Goal: Task Accomplishment & Management: Manage account settings

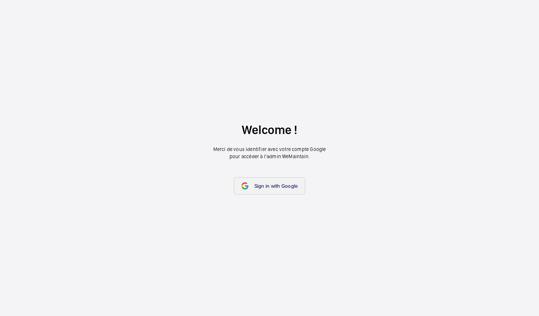
click at [289, 191] on link "Sign in with Google" at bounding box center [270, 185] width 72 height 17
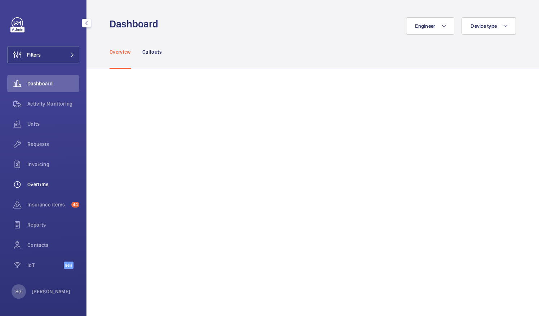
click at [62, 182] on span "Overtime" at bounding box center [53, 184] width 52 height 7
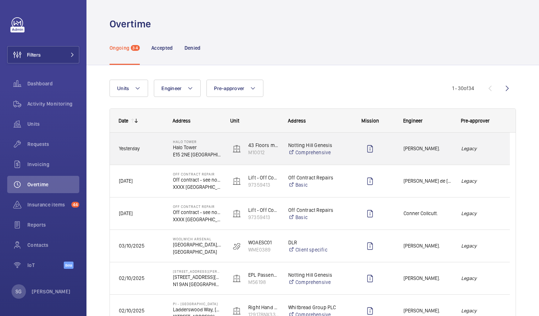
click at [429, 153] on div "[PERSON_NAME]." at bounding box center [423, 148] width 57 height 23
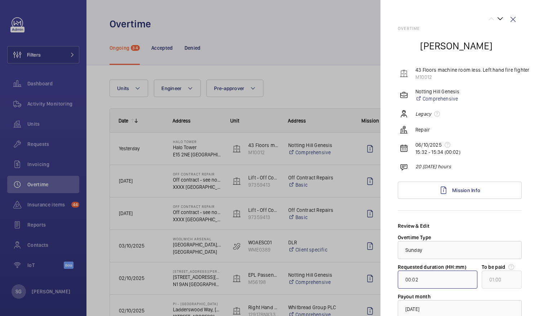
click at [410, 280] on input "00:02" at bounding box center [438, 280] width 80 height 18
type input "02:02"
type input "03:00"
type input "20:02"
type input "21:00"
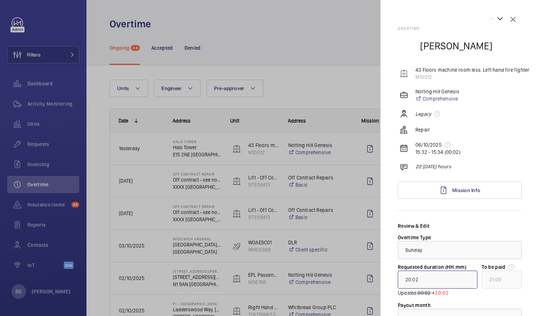
type input "20:00"
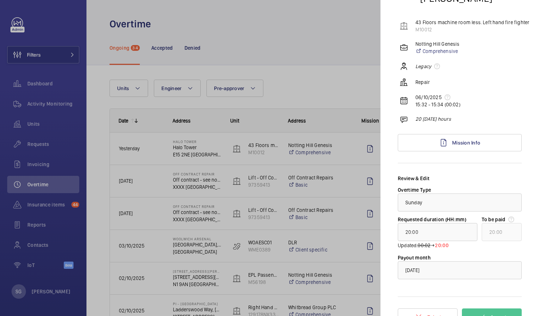
scroll to position [61, 0]
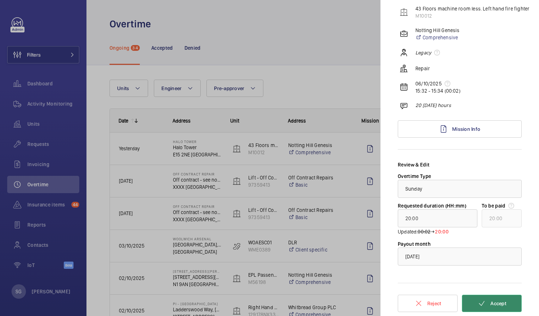
click at [477, 300] on mat-icon at bounding box center [481, 303] width 9 height 9
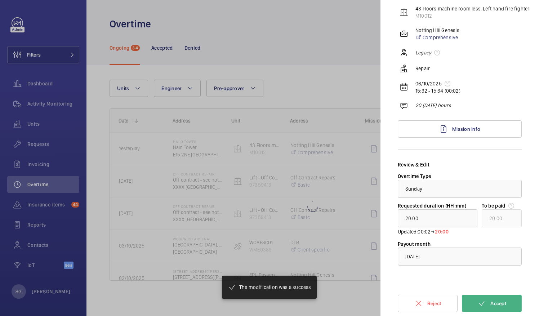
type input "08:00"
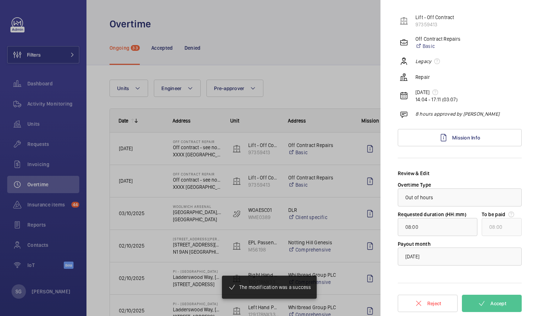
click at [280, 44] on div at bounding box center [269, 158] width 539 height 316
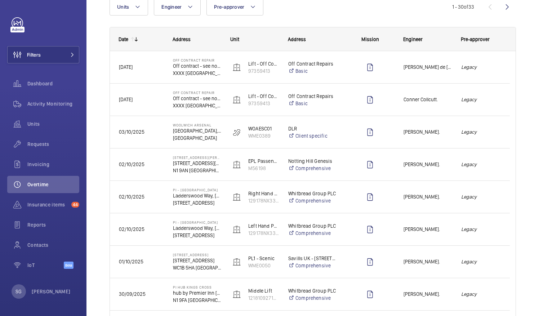
scroll to position [83, 0]
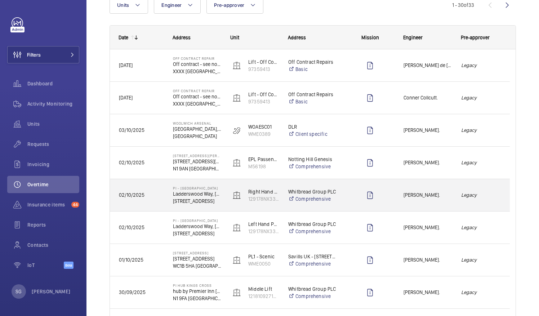
click at [443, 198] on span "[PERSON_NAME]." at bounding box center [427, 195] width 48 height 8
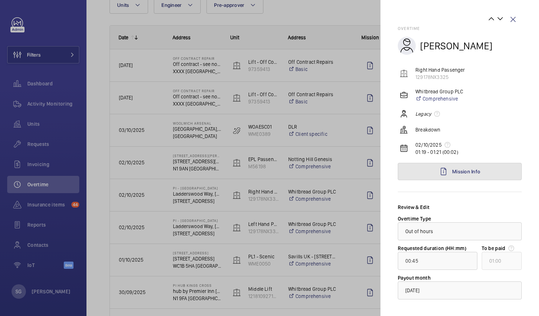
click at [465, 171] on span "Mission Info" at bounding box center [466, 172] width 28 height 6
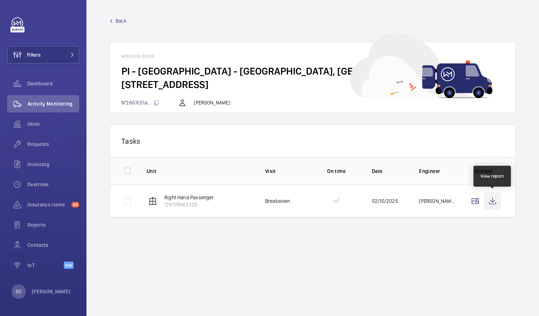
click at [495, 205] on wm-front-icon-button at bounding box center [492, 200] width 17 height 17
click at [128, 21] on link "Back" at bounding box center [313, 20] width 406 height 7
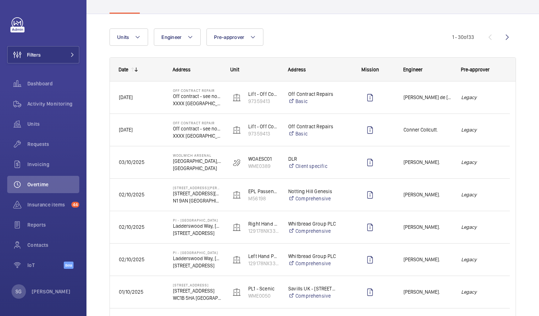
scroll to position [52, 0]
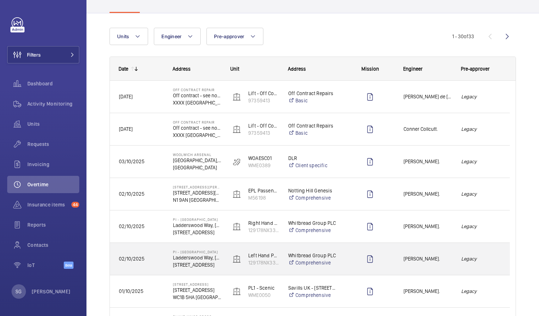
click at [487, 254] on div "Legacy" at bounding box center [480, 259] width 57 height 23
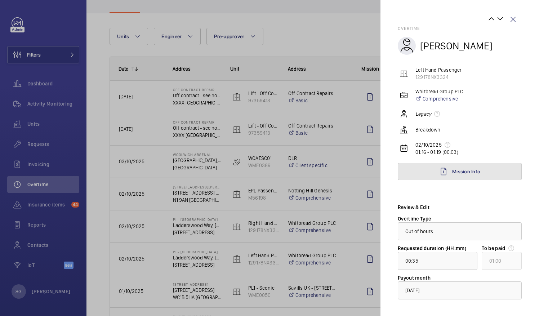
click at [471, 173] on span "Mission Info" at bounding box center [466, 172] width 28 height 6
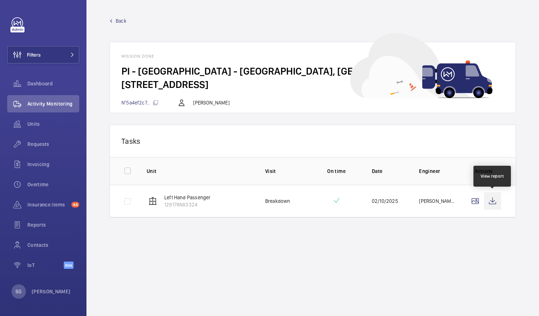
click at [486, 202] on wm-front-icon-button at bounding box center [492, 200] width 17 height 17
click at [119, 21] on span "Back" at bounding box center [121, 20] width 11 height 7
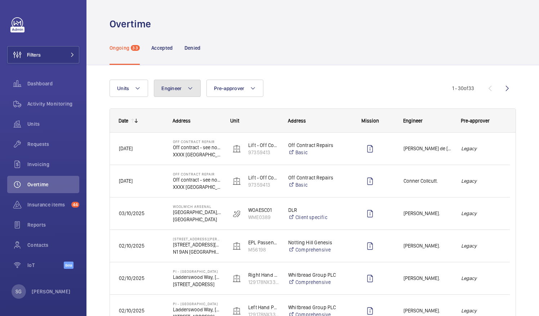
click at [174, 89] on span "Engineer" at bounding box center [171, 88] width 20 height 6
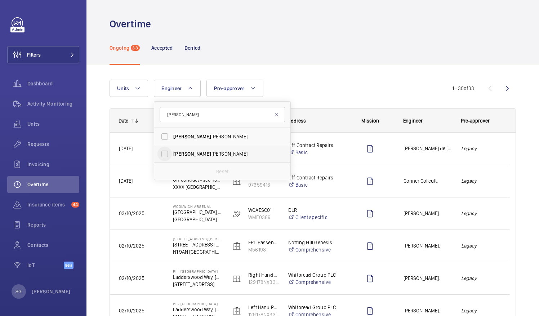
type input "[PERSON_NAME]"
click at [169, 155] on input "[PERSON_NAME]" at bounding box center [164, 154] width 14 height 14
checkbox input "true"
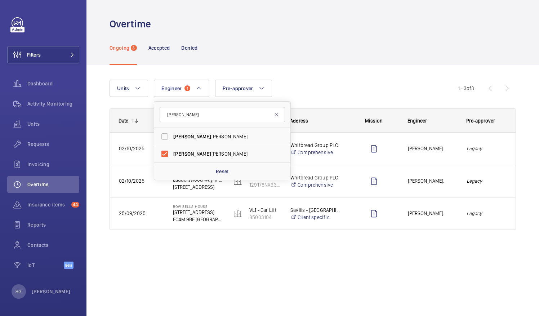
click at [349, 75] on div "Units Engineer 1 [PERSON_NAME] [PERSON_NAME] [PERSON_NAME] Reset Pre-approver M…" at bounding box center [313, 157] width 406 height 179
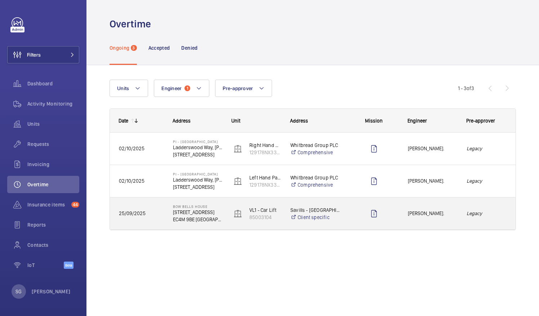
click at [447, 218] on div "[PERSON_NAME]." at bounding box center [428, 213] width 58 height 23
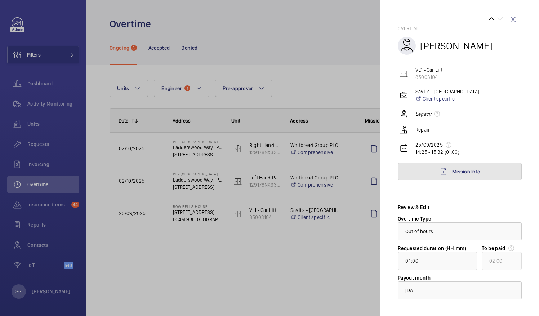
click at [497, 178] on link "Mission Info" at bounding box center [460, 171] width 124 height 17
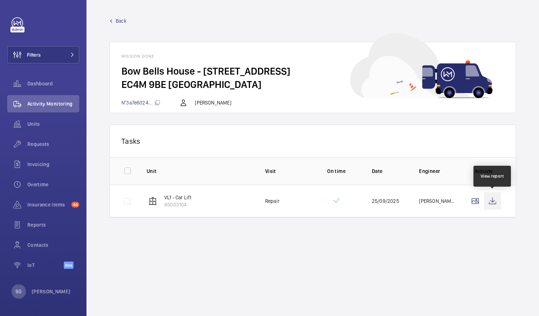
click at [492, 205] on wm-front-icon-button at bounding box center [492, 200] width 17 height 17
click at [120, 21] on span "Back" at bounding box center [121, 20] width 11 height 7
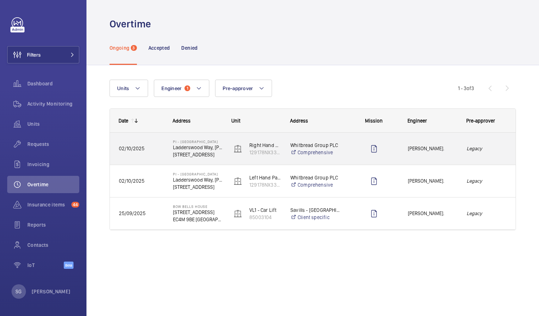
click at [500, 156] on div "Legacy" at bounding box center [487, 148] width 58 height 23
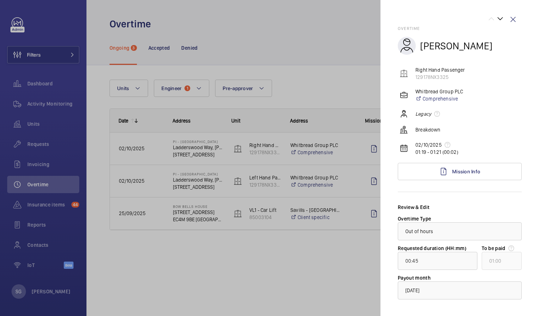
scroll to position [34, 0]
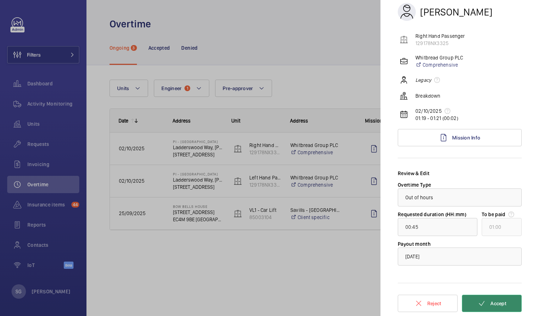
click at [477, 307] on mat-icon at bounding box center [481, 303] width 9 height 9
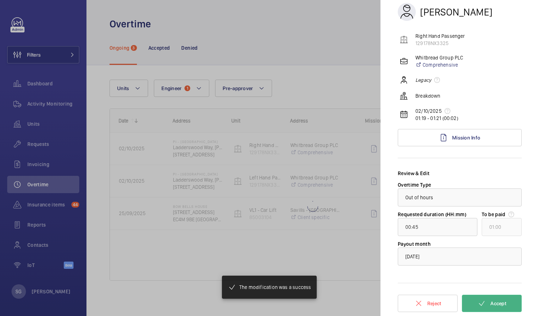
type input "00:35"
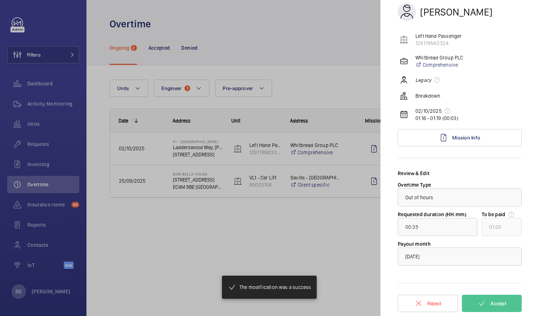
click at [338, 233] on div at bounding box center [269, 158] width 539 height 316
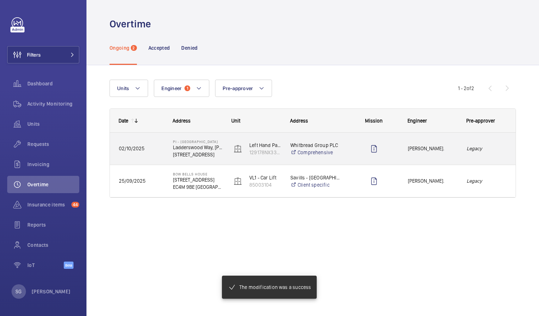
click at [485, 153] on div "Legacy" at bounding box center [487, 148] width 58 height 23
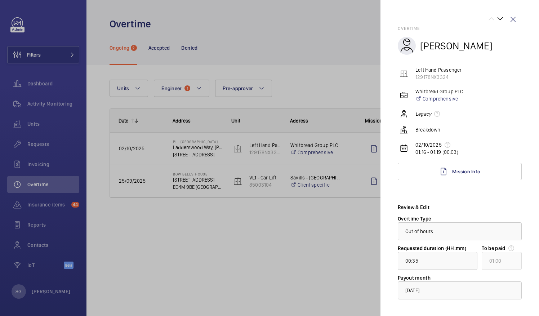
scroll to position [34, 0]
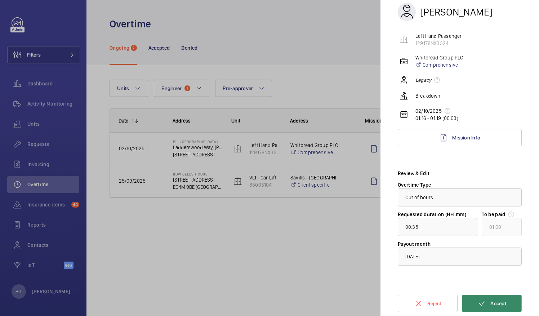
click at [503, 306] on button "Accept" at bounding box center [492, 303] width 60 height 17
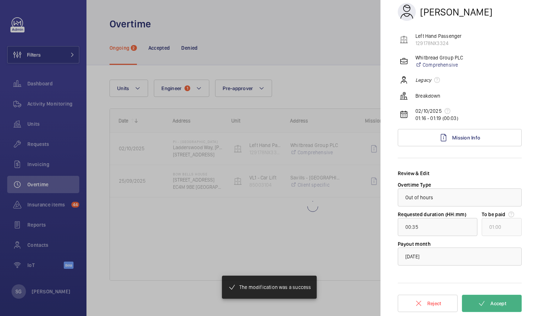
type input "01:06"
type input "02:00"
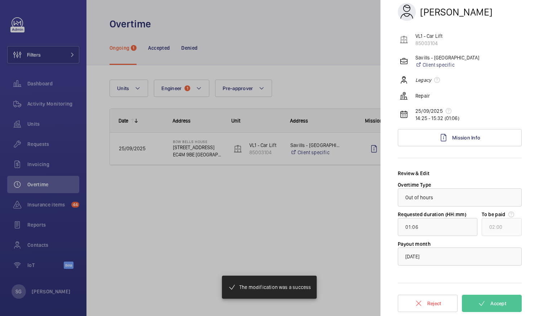
click at [321, 226] on div at bounding box center [269, 158] width 539 height 316
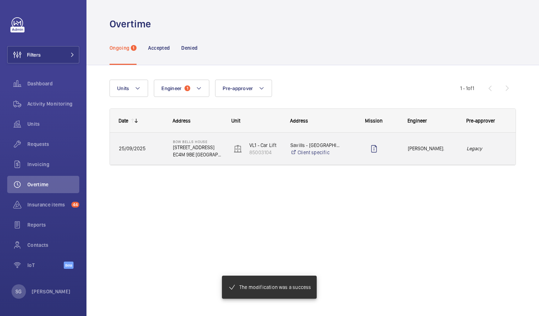
click at [483, 147] on em "Legacy" at bounding box center [487, 148] width 40 height 8
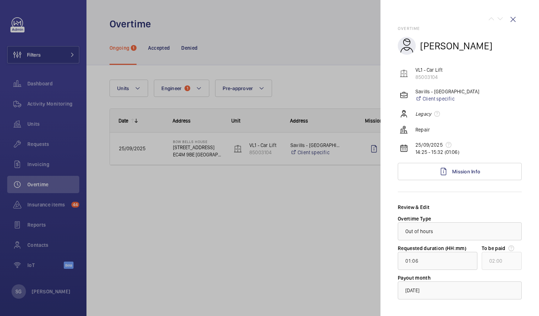
scroll to position [34, 0]
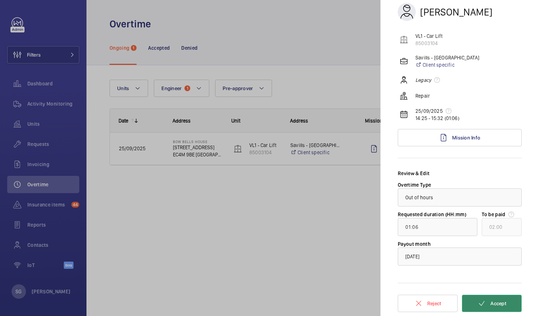
click at [501, 305] on span "Accept" at bounding box center [498, 303] width 16 height 6
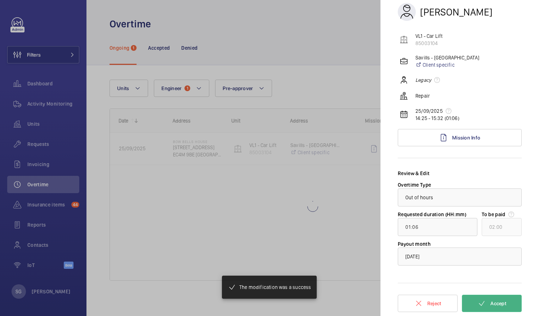
scroll to position [0, 0]
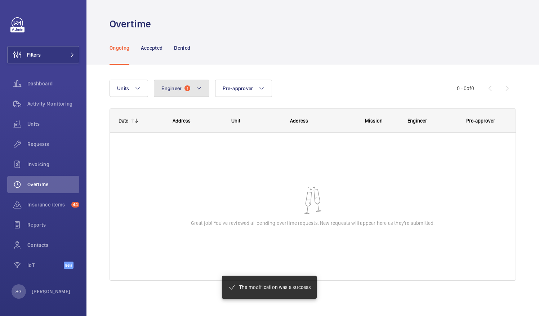
click at [190, 83] on button "Engineer 1" at bounding box center [181, 88] width 55 height 17
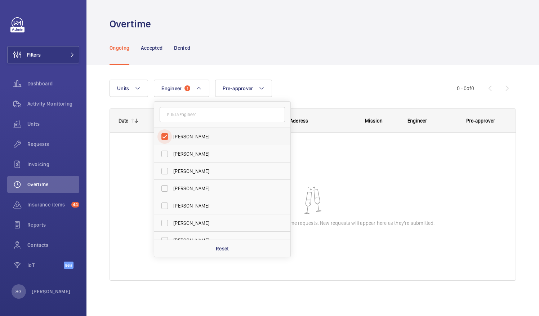
click at [161, 137] on input "[PERSON_NAME]" at bounding box center [164, 136] width 14 height 14
checkbox input "false"
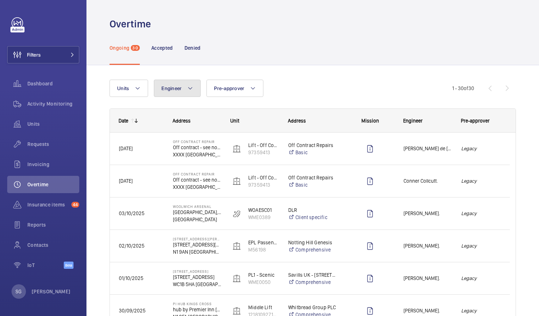
click at [179, 91] on button "Engineer" at bounding box center [177, 88] width 47 height 17
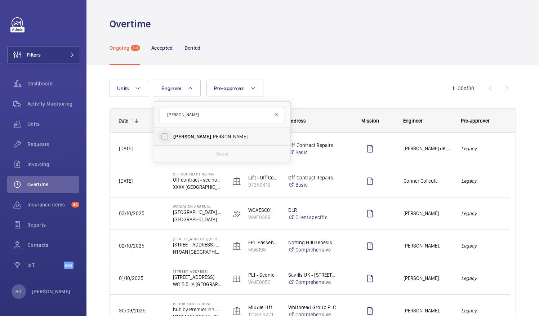
type input "[PERSON_NAME]"
click at [164, 134] on input "[PERSON_NAME]" at bounding box center [164, 136] width 14 height 14
checkbox input "true"
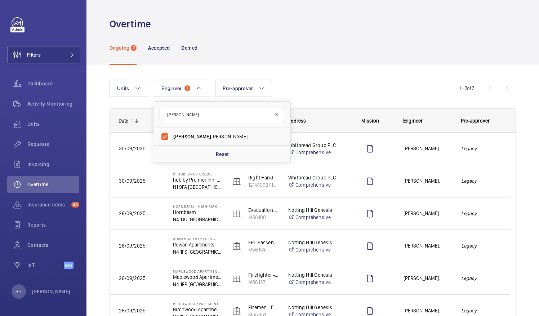
click at [369, 70] on div "Units Engineer 1 [PERSON_NAME] Reset Pre-approver More filters Reset all filter…" at bounding box center [313, 225] width 406 height 315
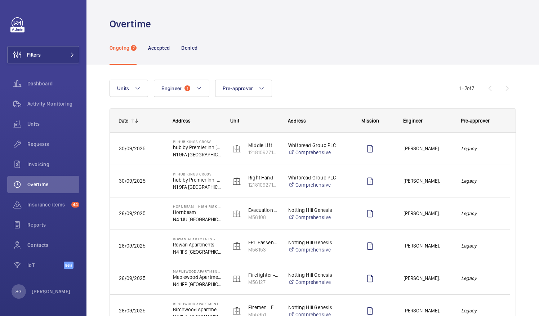
scroll to position [78, 0]
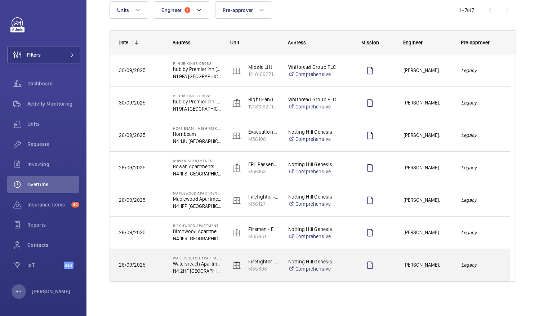
click at [494, 266] on em "Legacy" at bounding box center [481, 265] width 40 height 8
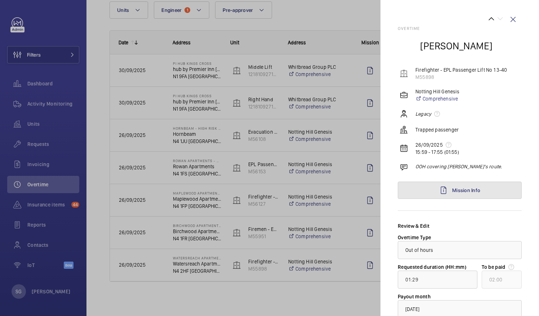
click at [496, 193] on link "Mission Info" at bounding box center [460, 190] width 124 height 17
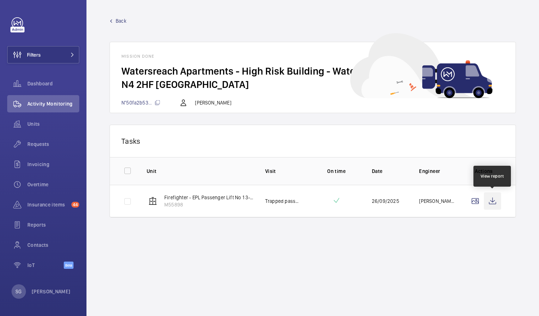
click at [494, 198] on wm-front-icon-button at bounding box center [492, 200] width 17 height 17
click at [111, 18] on link "Back" at bounding box center [313, 20] width 406 height 7
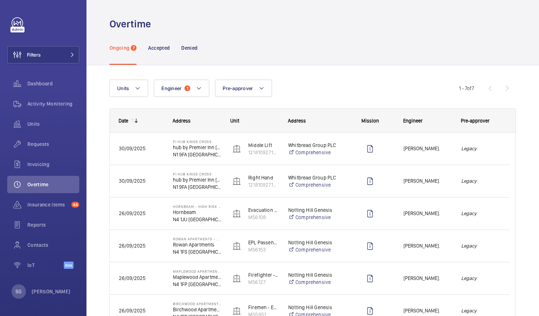
scroll to position [78, 0]
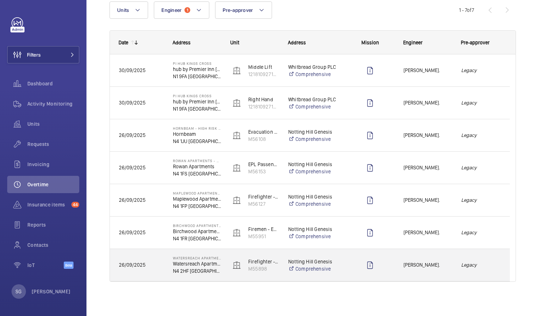
click at [499, 264] on em "Legacy" at bounding box center [481, 265] width 40 height 8
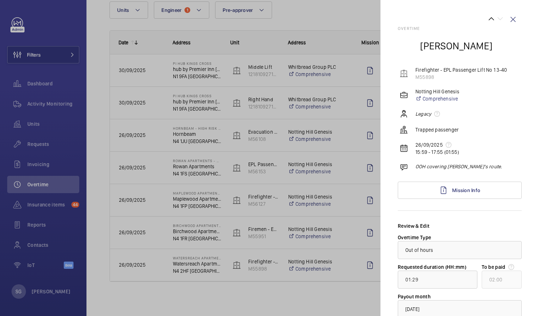
scroll to position [53, 0]
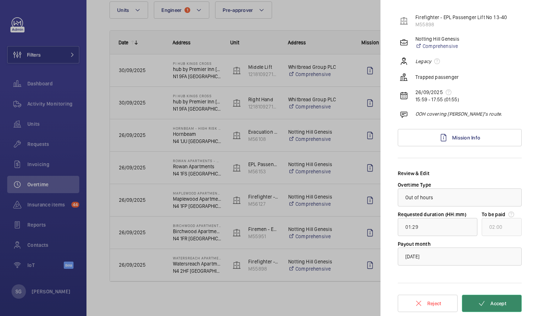
click at [499, 300] on span "Accept" at bounding box center [498, 303] width 16 height 6
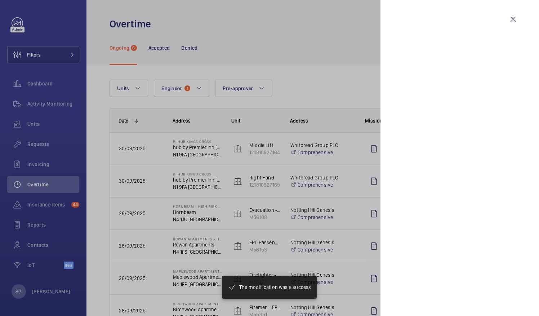
scroll to position [0, 0]
click at [341, 54] on div at bounding box center [269, 158] width 539 height 316
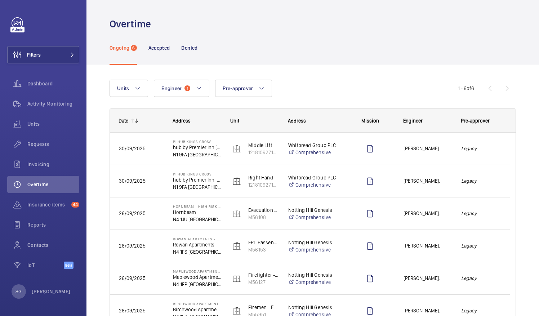
scroll to position [46, 0]
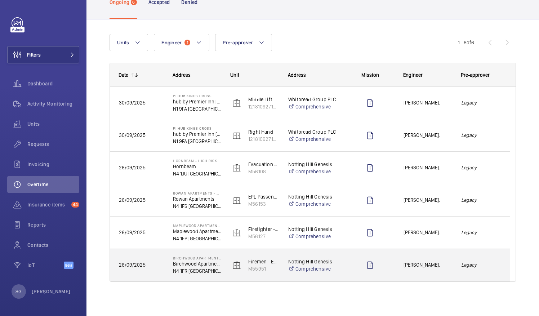
click at [447, 257] on div "[PERSON_NAME]." at bounding box center [423, 265] width 57 height 23
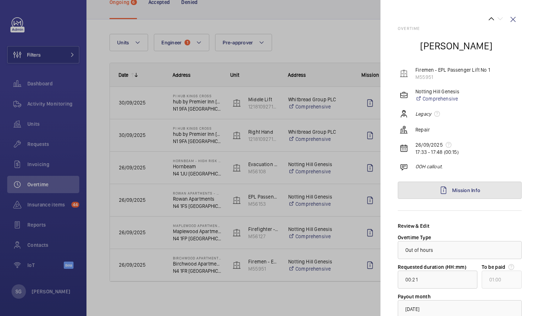
click at [474, 187] on link "Mission Info" at bounding box center [460, 190] width 124 height 17
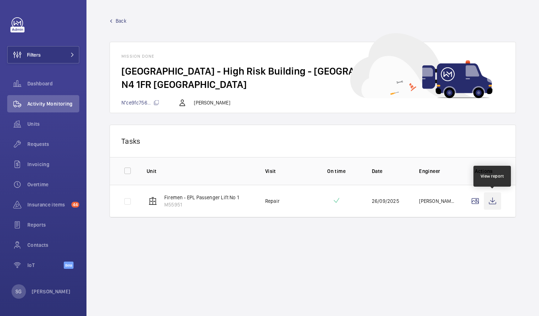
click at [499, 202] on wm-front-icon-button at bounding box center [492, 200] width 17 height 17
click at [119, 23] on span "Back" at bounding box center [121, 20] width 11 height 7
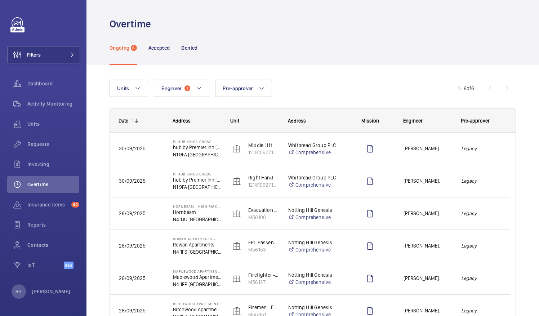
scroll to position [46, 0]
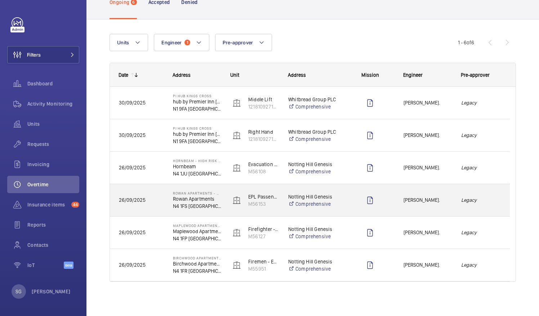
click at [494, 194] on div "Legacy" at bounding box center [480, 200] width 57 height 23
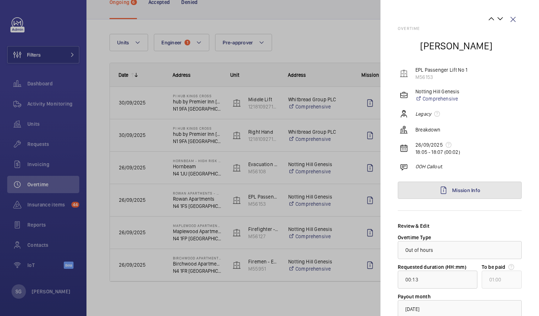
click at [490, 191] on link "Mission Info" at bounding box center [460, 190] width 124 height 17
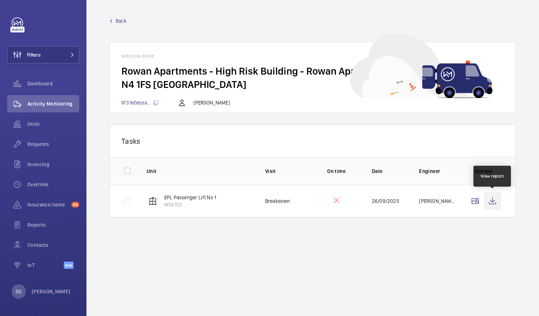
click at [491, 202] on wm-front-icon-button at bounding box center [492, 200] width 17 height 17
click at [120, 19] on span "Back" at bounding box center [121, 20] width 11 height 7
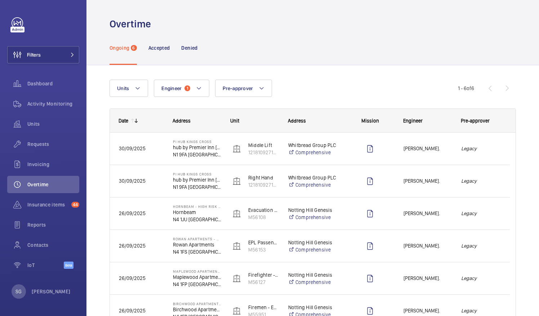
scroll to position [46, 0]
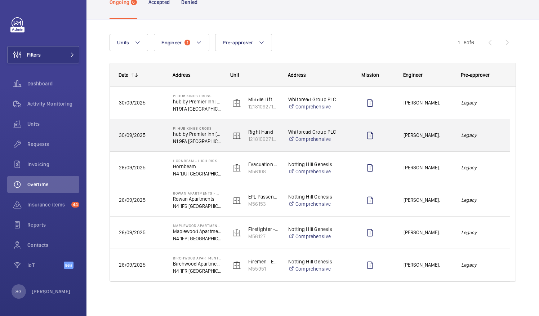
click at [487, 133] on em "Legacy" at bounding box center [481, 135] width 40 height 8
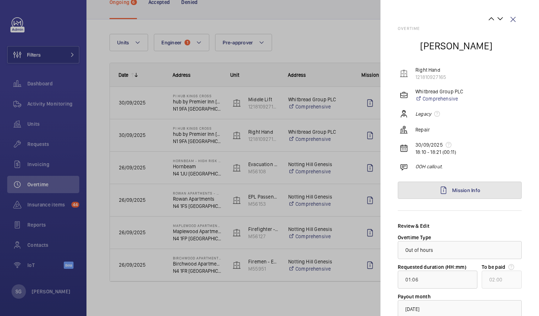
click at [482, 195] on link "Mission Info" at bounding box center [460, 190] width 124 height 17
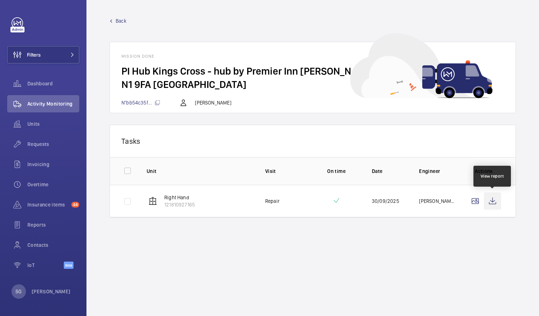
click at [494, 194] on wm-front-icon-button at bounding box center [492, 200] width 17 height 17
click at [116, 24] on div "Back Mission done PI Hub [GEOGRAPHIC_DATA] - hub by Premier Inn [GEOGRAPHIC_DAT…" at bounding box center [313, 65] width 406 height 96
click at [119, 22] on span "Back" at bounding box center [121, 20] width 11 height 7
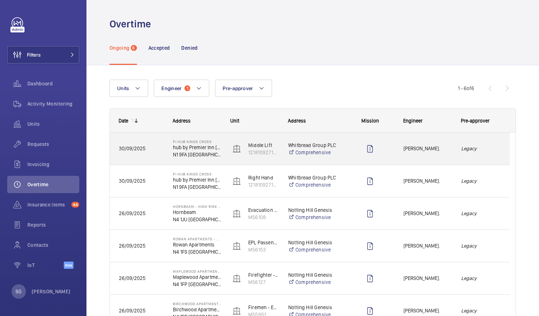
click at [499, 148] on em "Legacy" at bounding box center [481, 148] width 40 height 8
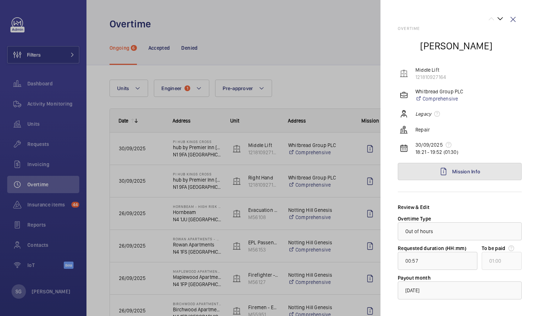
click at [490, 171] on link "Mission Info" at bounding box center [460, 171] width 124 height 17
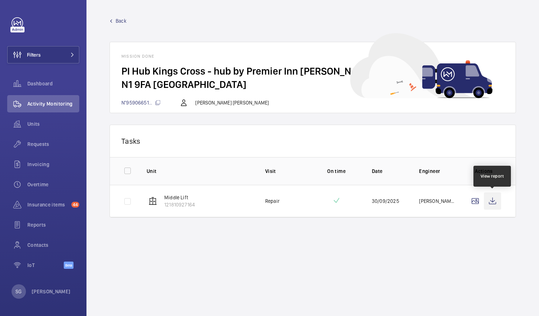
click at [495, 201] on wm-front-icon-button at bounding box center [492, 200] width 17 height 17
click at [118, 19] on span "Back" at bounding box center [121, 20] width 11 height 7
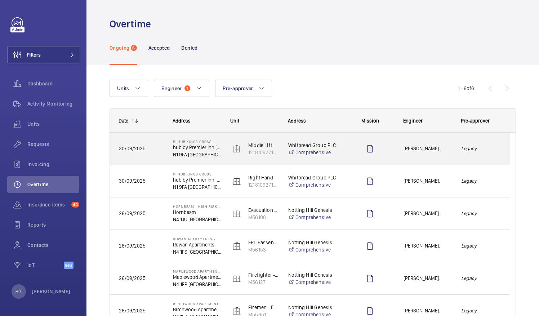
click at [491, 153] on div "Legacy" at bounding box center [480, 148] width 57 height 23
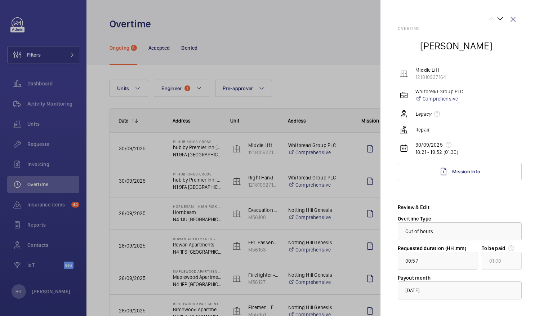
scroll to position [34, 0]
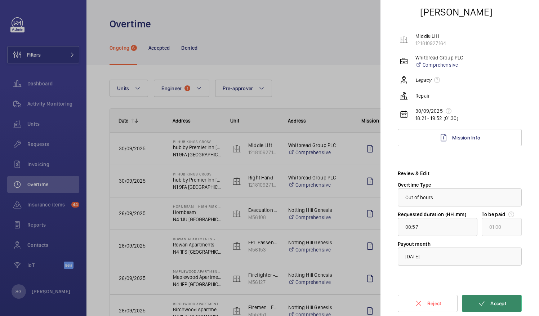
click at [489, 307] on button "Accept" at bounding box center [492, 303] width 60 height 17
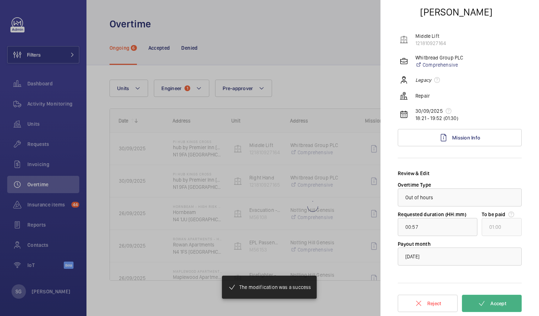
type input "01:06"
type input "02:00"
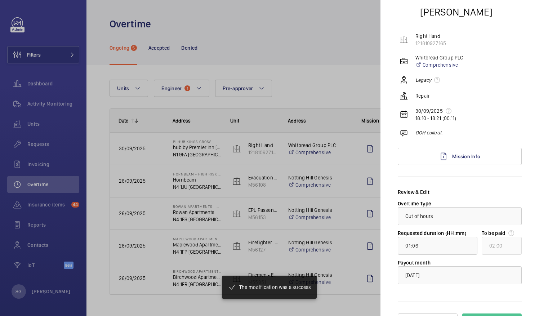
click at [306, 87] on div at bounding box center [269, 158] width 539 height 316
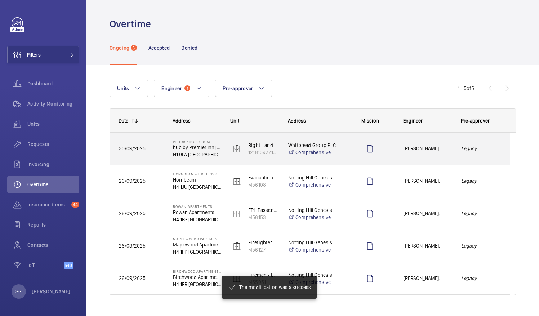
click at [485, 159] on div "Legacy" at bounding box center [480, 148] width 57 height 23
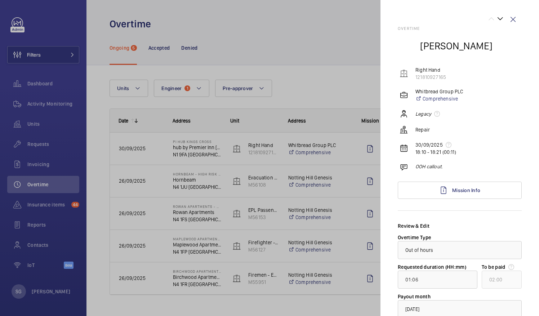
scroll to position [53, 0]
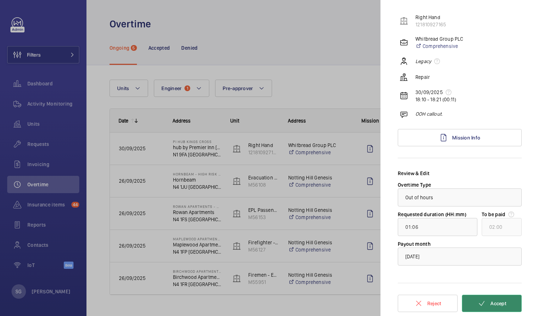
click at [491, 306] on button "Accept" at bounding box center [492, 303] width 60 height 17
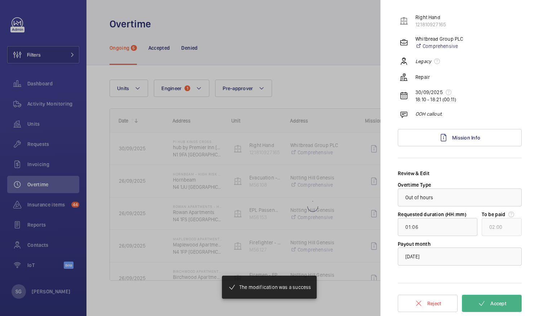
type input "00:14"
type input "01:00"
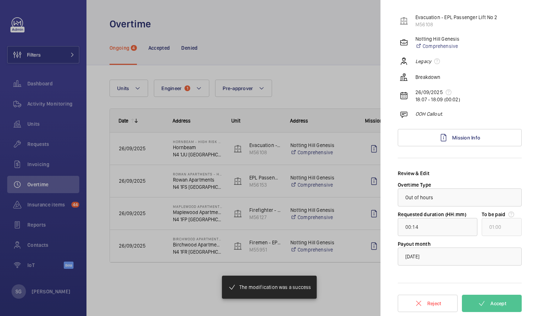
click at [339, 66] on div at bounding box center [269, 158] width 539 height 316
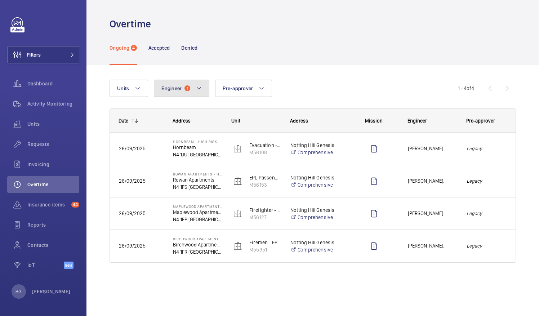
click at [195, 92] on button "Engineer 1" at bounding box center [181, 88] width 55 height 17
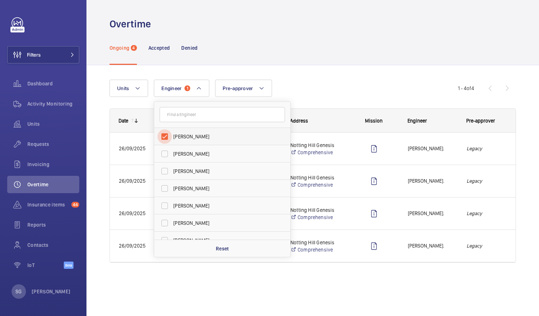
click at [166, 137] on input "[PERSON_NAME]" at bounding box center [164, 136] width 14 height 14
checkbox input "false"
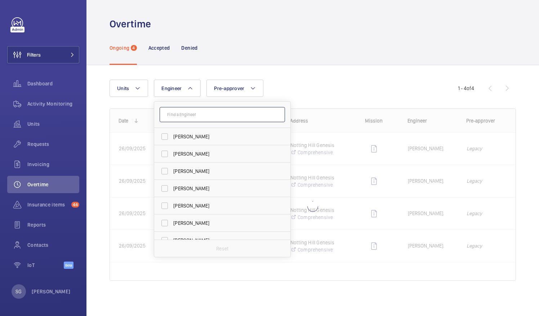
click at [183, 117] on input "text" at bounding box center [222, 114] width 125 height 15
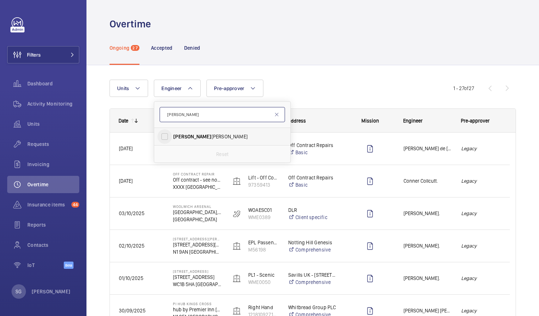
type input "[PERSON_NAME]"
click at [169, 141] on input "[PERSON_NAME] [PERSON_NAME]" at bounding box center [164, 136] width 14 height 14
checkbox input "true"
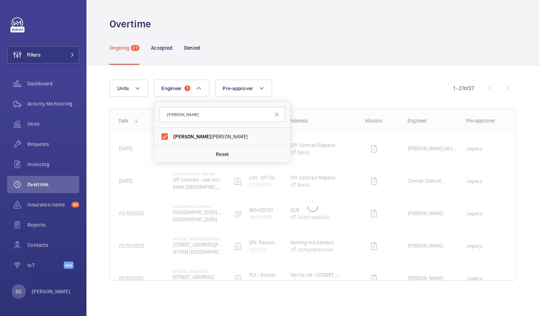
click at [296, 64] on div "Ongoing 27 Accepted Denied" at bounding box center [313, 48] width 406 height 34
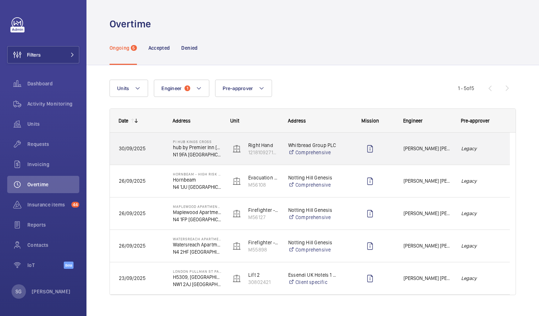
click at [490, 144] on em "Legacy" at bounding box center [481, 148] width 40 height 8
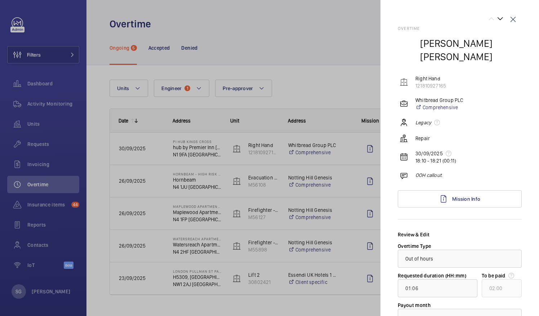
scroll to position [53, 0]
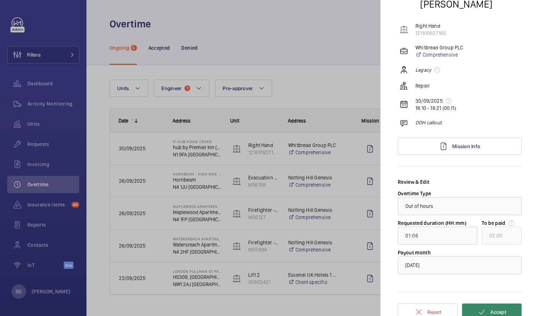
click at [486, 306] on button "Accept" at bounding box center [492, 311] width 60 height 17
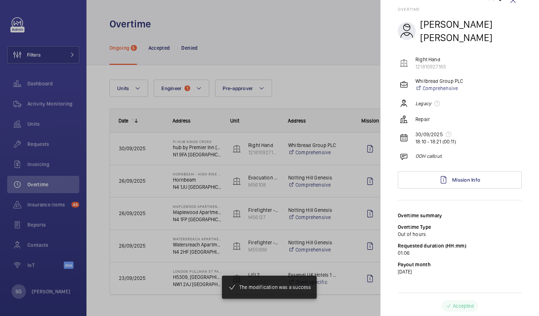
scroll to position [10, 0]
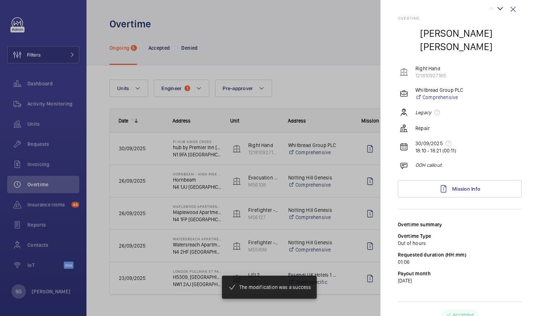
click at [329, 82] on div at bounding box center [269, 158] width 539 height 316
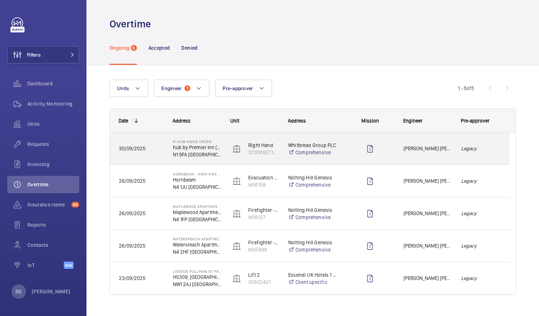
click at [494, 154] on div "Legacy" at bounding box center [480, 148] width 57 height 23
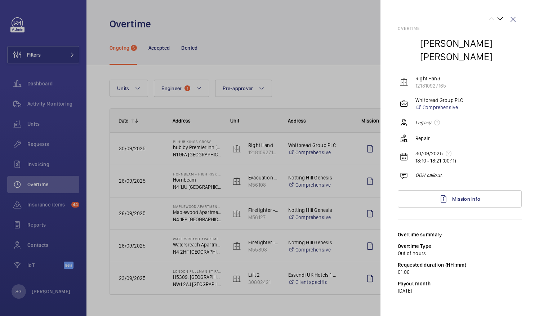
scroll to position [10, 0]
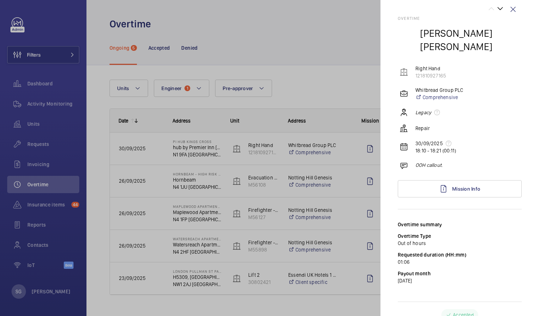
click at [346, 82] on div at bounding box center [269, 158] width 539 height 316
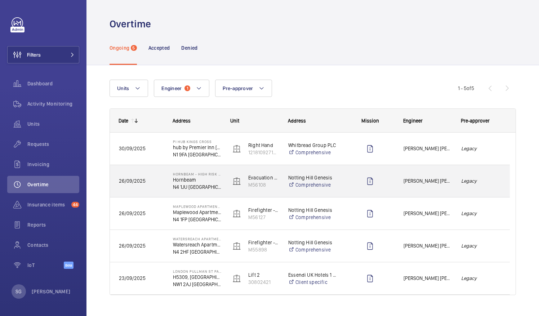
click at [488, 187] on div "Legacy" at bounding box center [480, 181] width 57 height 23
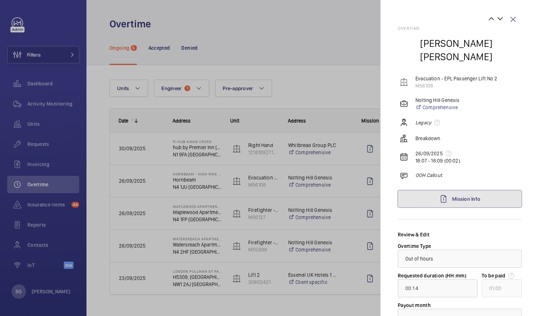
click at [488, 190] on link "Mission Info" at bounding box center [460, 198] width 124 height 17
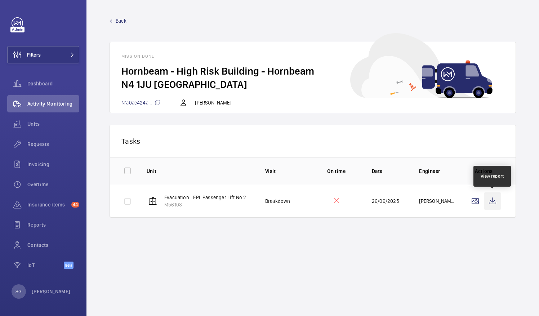
click at [489, 195] on wm-front-icon-button at bounding box center [492, 200] width 17 height 17
click at [117, 20] on span "Back" at bounding box center [121, 20] width 11 height 7
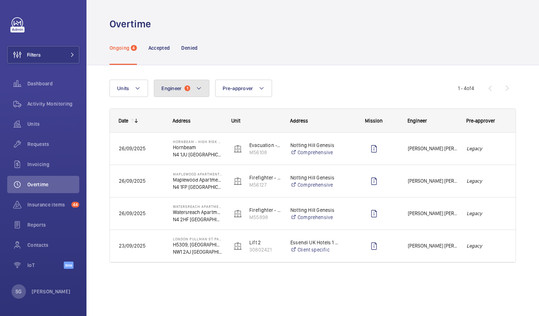
click at [196, 88] on mat-icon at bounding box center [199, 88] width 6 height 9
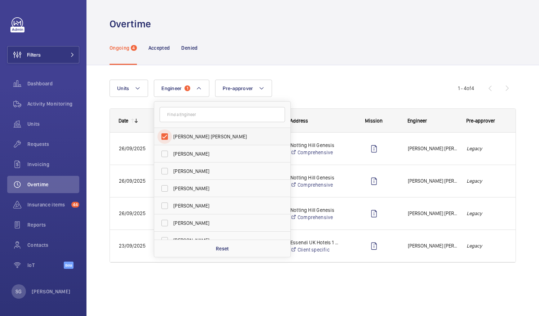
click at [166, 136] on input "[PERSON_NAME] [PERSON_NAME]" at bounding box center [164, 136] width 14 height 14
checkbox input "false"
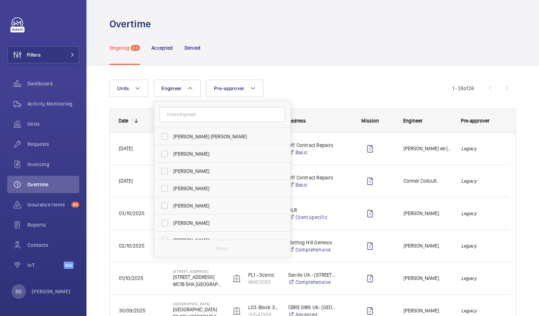
click at [365, 61] on div "Ongoing 26 Accepted Denied" at bounding box center [313, 48] width 406 height 34
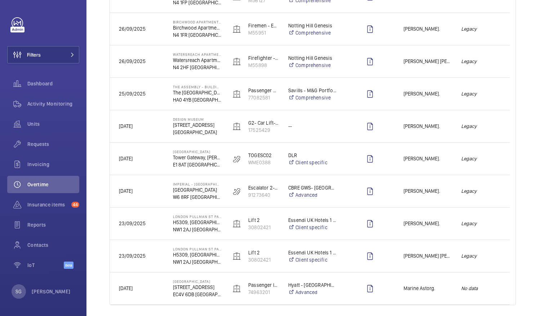
scroll to position [672, 0]
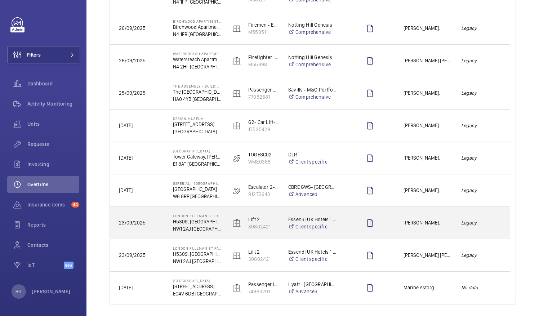
click at [442, 217] on div "[PERSON_NAME]." at bounding box center [423, 222] width 57 height 23
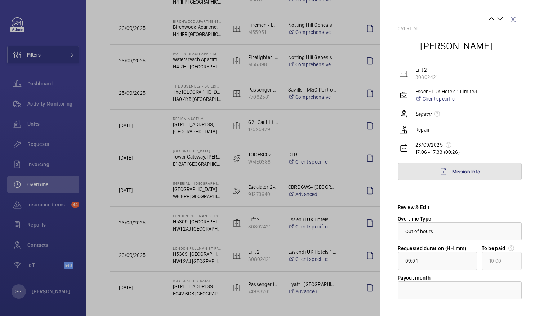
click at [480, 172] on link "Mission Info" at bounding box center [460, 171] width 124 height 17
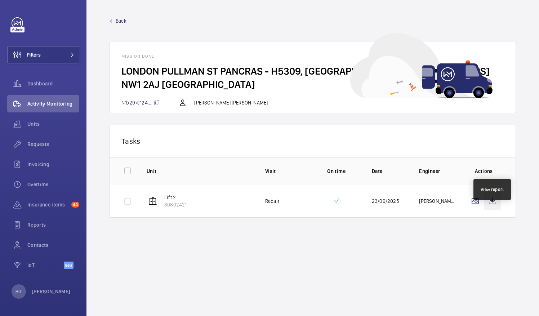
click at [495, 210] on wm-front-icon-button at bounding box center [492, 200] width 17 height 17
click at [53, 86] on span "Dashboard" at bounding box center [53, 83] width 52 height 7
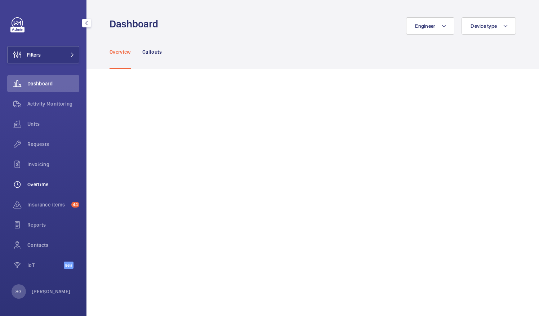
click at [58, 185] on span "Overtime" at bounding box center [53, 184] width 52 height 7
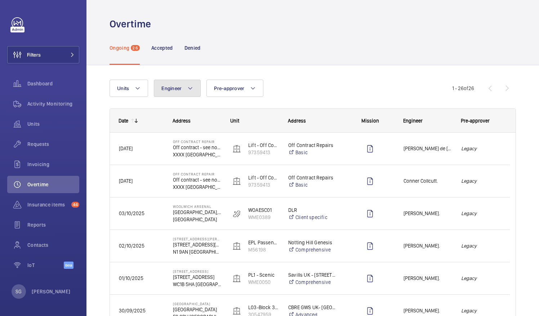
click at [172, 84] on button "Engineer" at bounding box center [177, 88] width 47 height 17
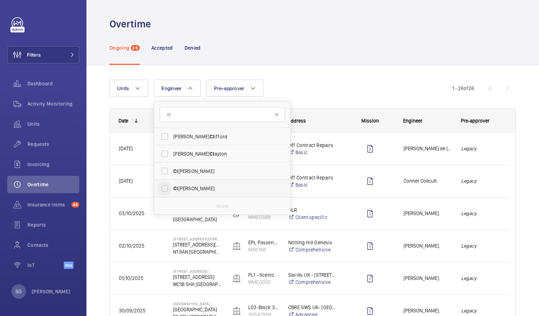
type input "cl"
click at [168, 188] on input "Cl [PERSON_NAME]" at bounding box center [164, 188] width 14 height 14
checkbox input "true"
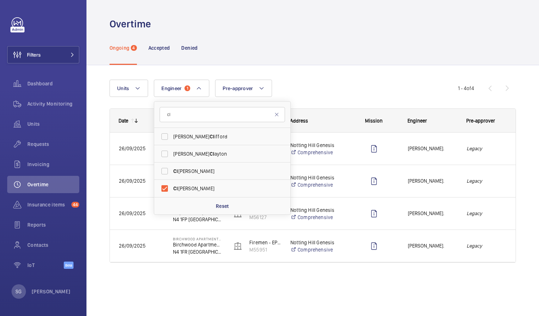
click at [367, 74] on div "Units Engineer 1 [PERSON_NAME] [PERSON_NAME] [PERSON_NAME] [PERSON_NAME] [PERSO…" at bounding box center [313, 174] width 406 height 212
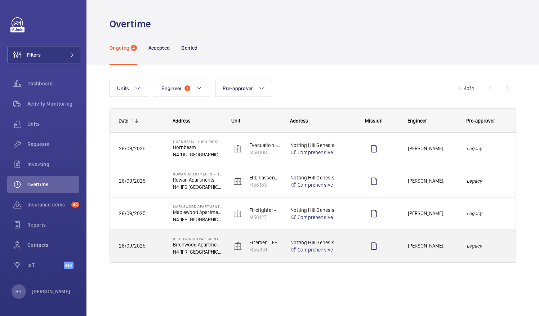
click at [452, 248] on span "[PERSON_NAME]." at bounding box center [432, 246] width 49 height 8
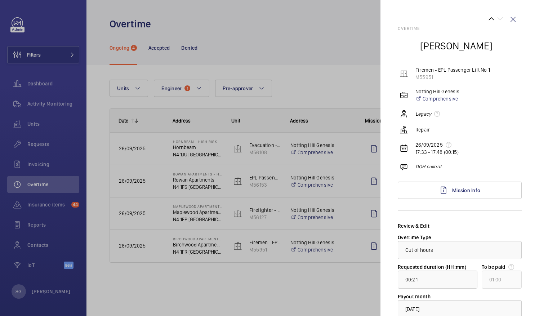
click at [303, 284] on div at bounding box center [269, 158] width 539 height 316
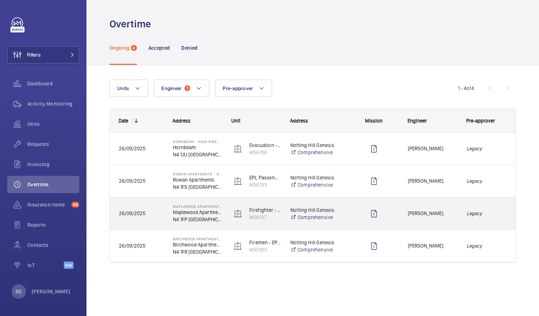
click at [454, 218] on div "[PERSON_NAME]." at bounding box center [428, 213] width 58 height 23
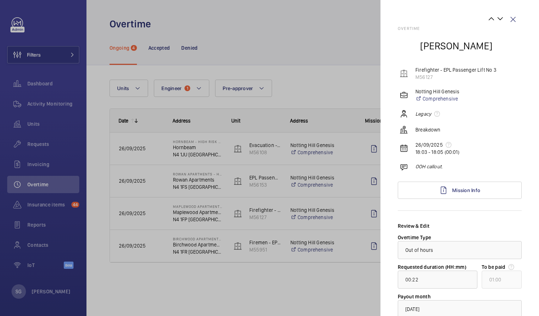
click at [319, 281] on div at bounding box center [269, 158] width 539 height 316
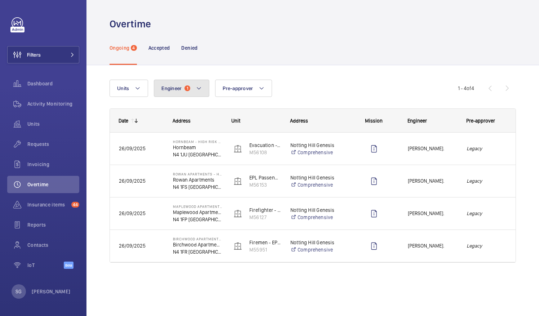
click at [194, 91] on button "Engineer 1" at bounding box center [181, 88] width 55 height 17
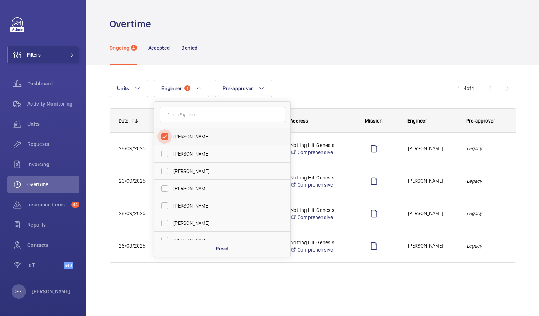
click at [166, 136] on input "[PERSON_NAME]" at bounding box center [164, 136] width 14 height 14
checkbox input "false"
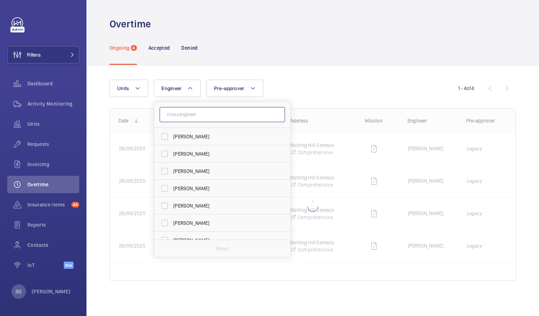
click at [188, 119] on input "text" at bounding box center [222, 114] width 125 height 15
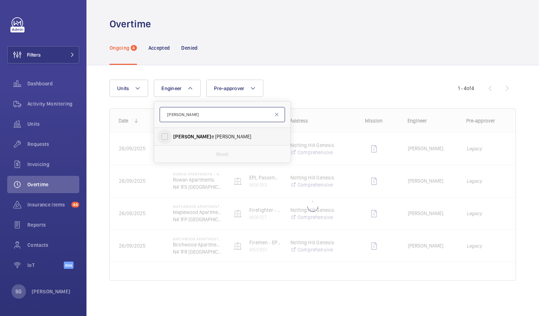
type input "[PERSON_NAME]"
click at [160, 137] on input "[PERSON_NAME]" at bounding box center [164, 136] width 14 height 14
checkbox input "true"
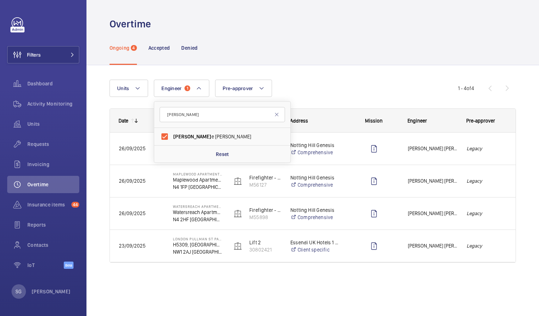
click at [318, 82] on div "Units Engineer 1 [PERSON_NAME] e [PERSON_NAME] Reset Pre-approver More filters …" at bounding box center [284, 88] width 348 height 17
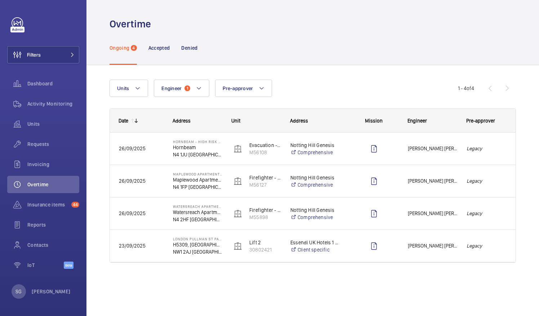
click at [318, 82] on div "Units Engineer 1 Pre-approver More filters Reset all filters" at bounding box center [284, 88] width 348 height 17
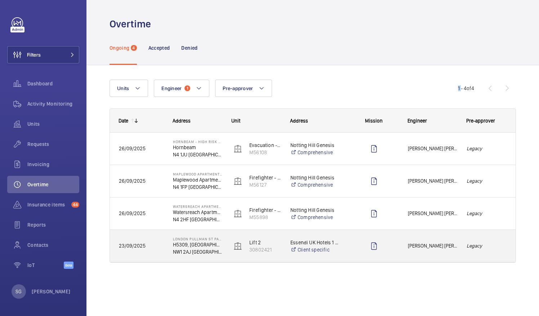
click at [459, 249] on div "Legacy" at bounding box center [487, 246] width 58 height 23
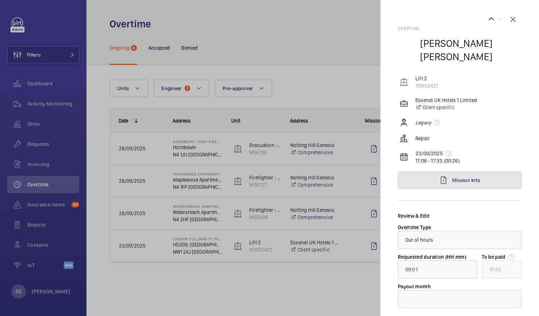
click at [482, 176] on link "Mission Info" at bounding box center [460, 179] width 124 height 17
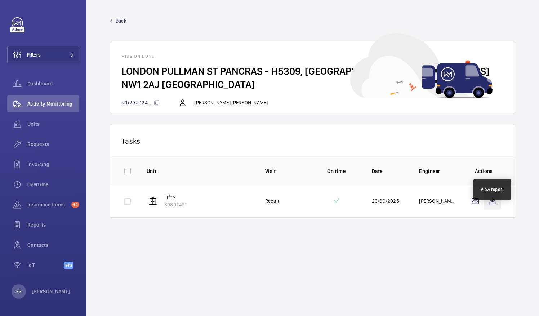
click at [496, 210] on wm-front-icon-button at bounding box center [492, 200] width 17 height 17
click at [114, 19] on link "Back" at bounding box center [313, 20] width 406 height 7
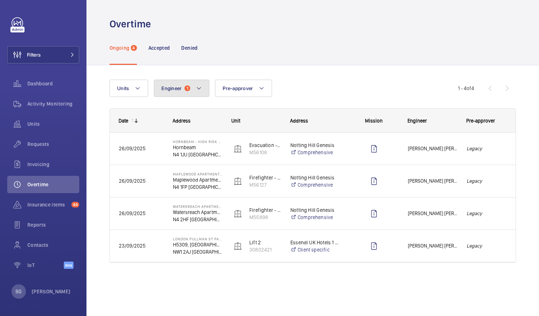
click at [195, 85] on button "Engineer 1" at bounding box center [181, 88] width 55 height 17
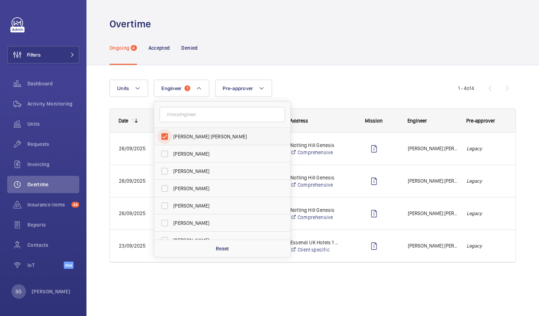
click at [168, 135] on input "[PERSON_NAME] [PERSON_NAME]" at bounding box center [164, 136] width 14 height 14
checkbox input "false"
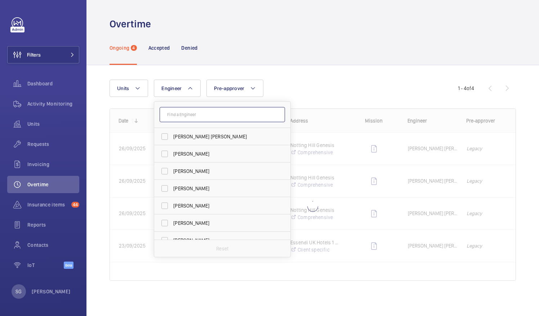
click at [196, 114] on input "text" at bounding box center [222, 114] width 125 height 15
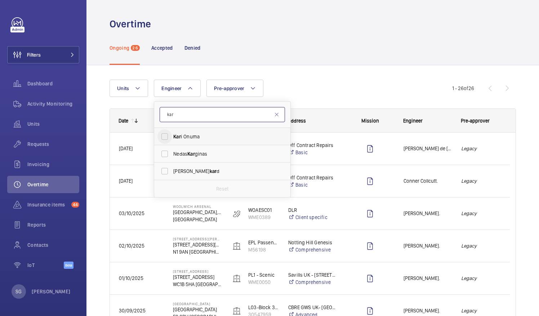
type input "kar"
click at [166, 137] on input "Kar i Onuma" at bounding box center [164, 136] width 14 height 14
checkbox input "true"
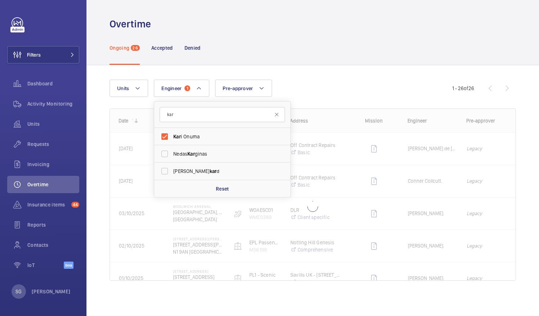
click at [307, 82] on div "Units Engineer 1 kar Kar i [PERSON_NAME] Kar [PERSON_NAME] [PERSON_NAME] kar d …" at bounding box center [281, 88] width 343 height 17
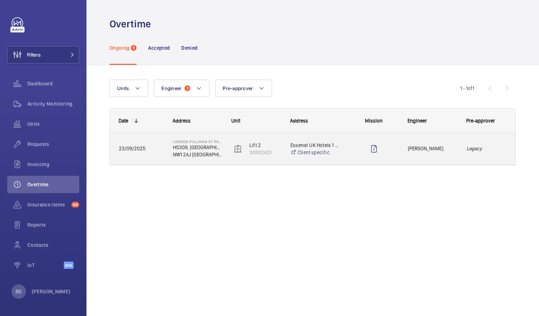
click at [357, 153] on div at bounding box center [373, 149] width 49 height 18
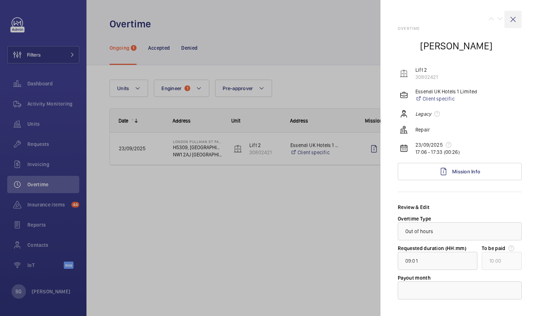
click at [511, 17] on wm-front-icon-button at bounding box center [512, 19] width 17 height 17
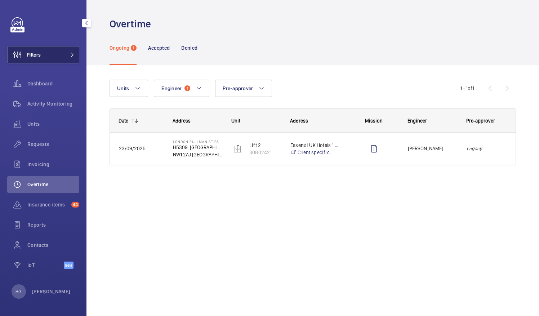
click at [59, 55] on button "Filters" at bounding box center [43, 54] width 72 height 17
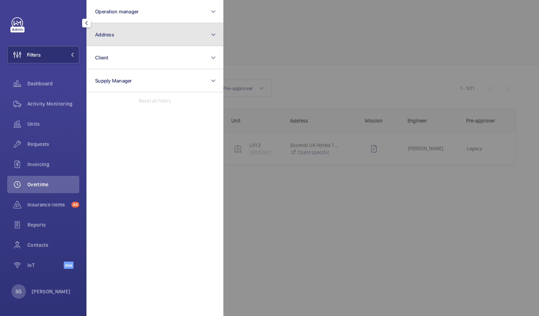
click at [183, 32] on button "Address" at bounding box center [154, 34] width 137 height 23
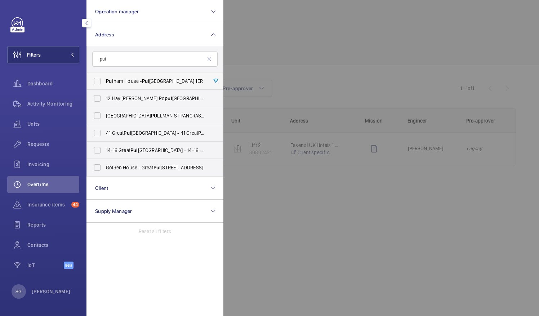
type input "pul"
click at [160, 85] on label "Pul ham House - [GEOGRAPHIC_DATA]" at bounding box center [149, 80] width 125 height 17
click at [104, 85] on input "Pul ham House - [GEOGRAPHIC_DATA]" at bounding box center [97, 81] width 14 height 14
checkbox input "true"
click at [235, 65] on div at bounding box center [492, 158] width 539 height 316
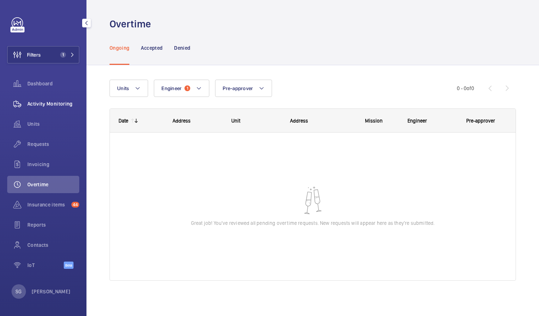
click at [41, 104] on span "Activity Monitoring" at bounding box center [53, 103] width 52 height 7
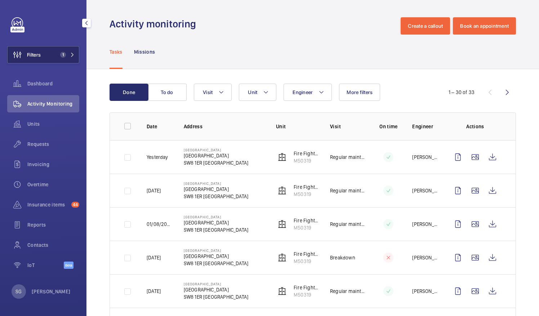
click at [71, 50] on button "Filters 1" at bounding box center [43, 54] width 72 height 17
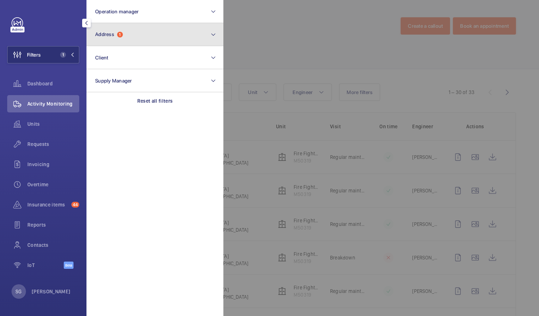
click at [165, 35] on button "Address 1" at bounding box center [154, 34] width 137 height 23
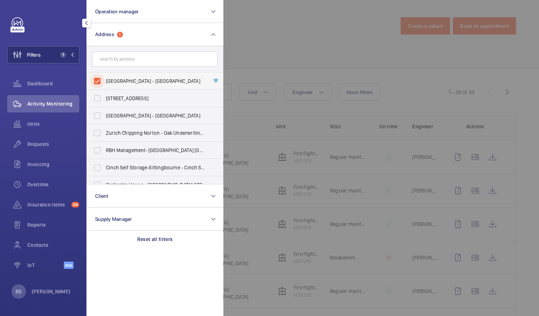
click at [101, 79] on input "[GEOGRAPHIC_DATA] - [GEOGRAPHIC_DATA]" at bounding box center [97, 81] width 14 height 14
checkbox input "false"
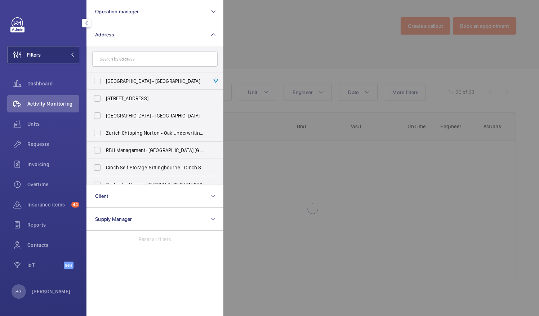
click at [295, 30] on div at bounding box center [492, 158] width 539 height 316
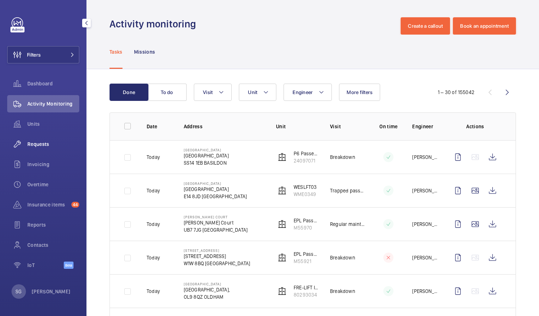
click at [41, 139] on div "Requests" at bounding box center [43, 143] width 72 height 17
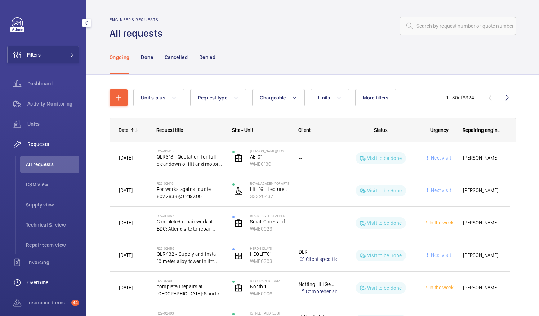
click at [46, 280] on span "Overtime" at bounding box center [53, 282] width 52 height 7
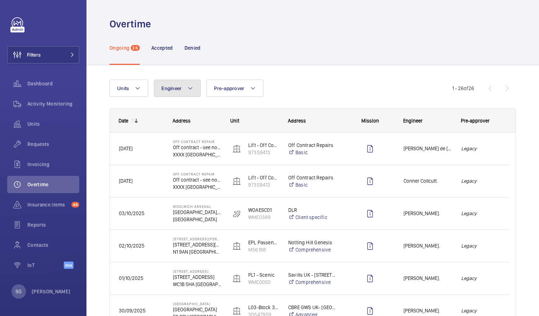
click at [184, 94] on button "Engineer" at bounding box center [177, 88] width 47 height 17
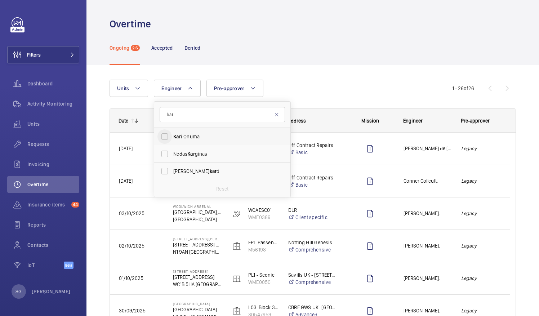
type input "kar"
click at [169, 135] on input "Kar i Onuma" at bounding box center [164, 136] width 14 height 14
checkbox input "true"
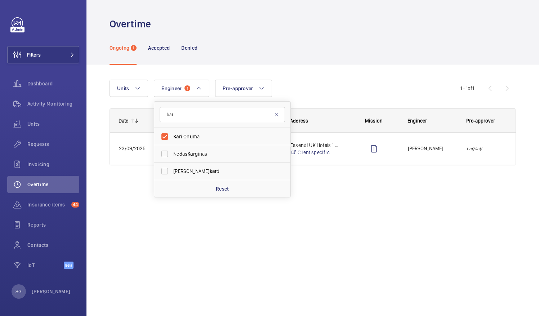
click at [378, 84] on div "Units Engineer 1 kar Kar i [PERSON_NAME] Kar [PERSON_NAME] [PERSON_NAME] kar d …" at bounding box center [285, 88] width 351 height 17
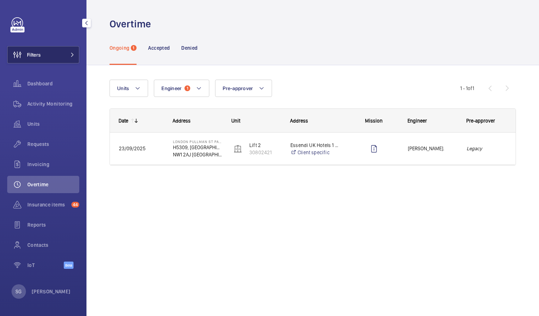
click at [64, 52] on button "Filters" at bounding box center [43, 54] width 72 height 17
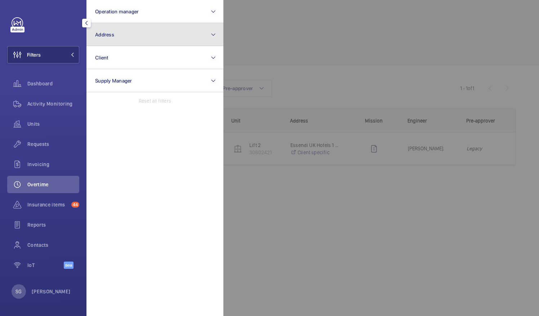
click at [156, 33] on button "Address" at bounding box center [154, 34] width 137 height 23
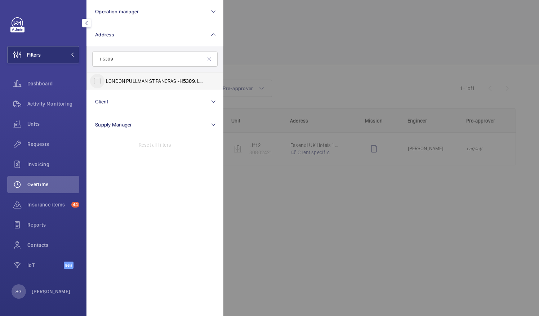
type input "H5309"
click at [100, 79] on input "LONDON PULLMAN ST PANCRAS - H5309 , [GEOGRAPHIC_DATA], [STREET_ADDRESS]" at bounding box center [97, 81] width 14 height 14
checkbox input "true"
click at [347, 25] on div at bounding box center [492, 158] width 539 height 316
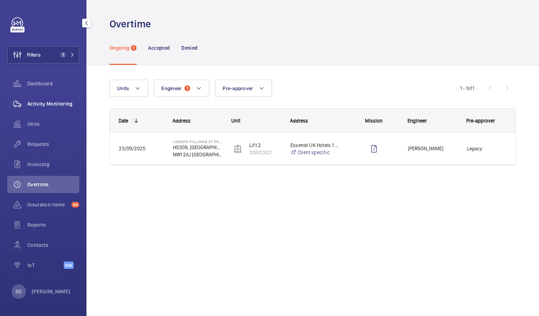
click at [60, 101] on span "Activity Monitoring" at bounding box center [53, 103] width 52 height 7
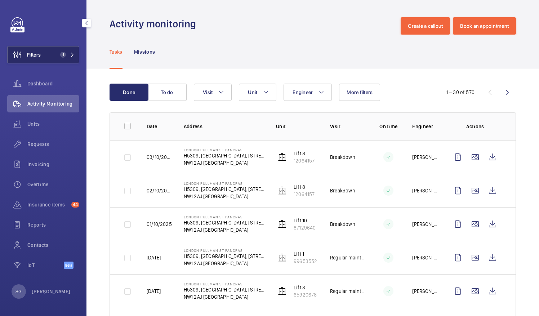
click at [71, 50] on button "Filters 1" at bounding box center [43, 54] width 72 height 17
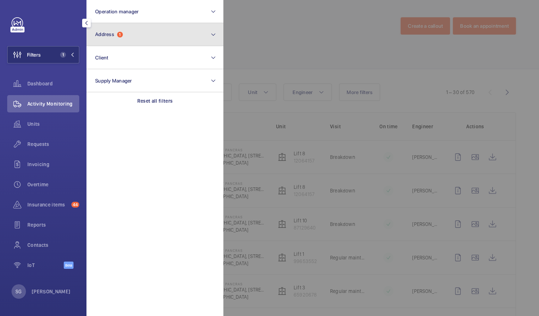
click at [163, 32] on button "Address 1" at bounding box center [154, 34] width 137 height 23
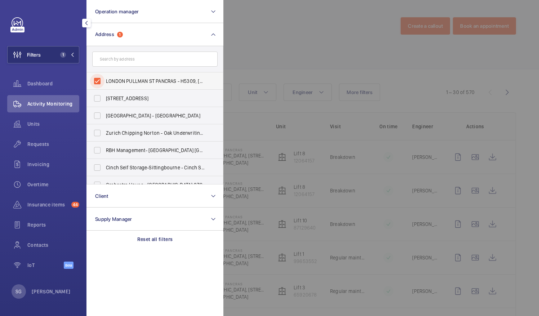
click at [99, 82] on input "LONDON PULLMAN ST PANCRAS - H5309, [GEOGRAPHIC_DATA], [STREET_ADDRESS]" at bounding box center [97, 81] width 14 height 14
checkbox input "false"
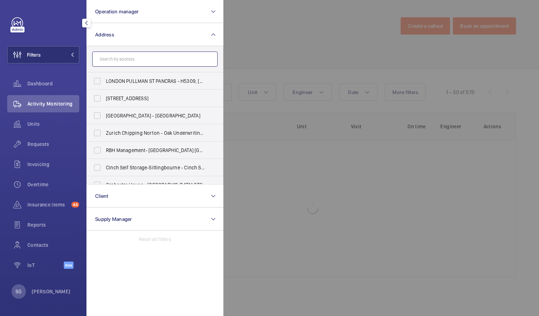
click at [126, 57] on input "text" at bounding box center [154, 59] width 125 height 15
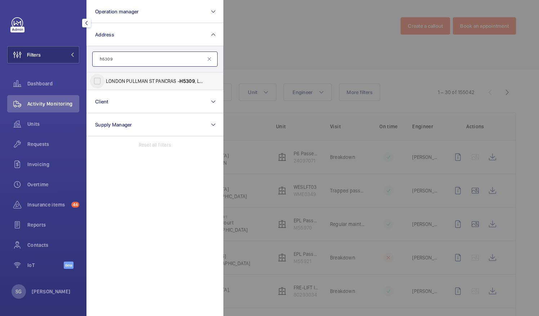
type input "h5309"
click at [95, 86] on input "LONDON PULLMAN ST PANCRAS - H5309 , [GEOGRAPHIC_DATA], [STREET_ADDRESS]" at bounding box center [97, 81] width 14 height 14
checkbox input "true"
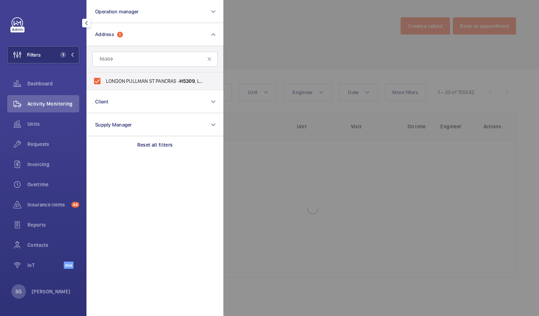
click at [273, 36] on div at bounding box center [492, 158] width 539 height 316
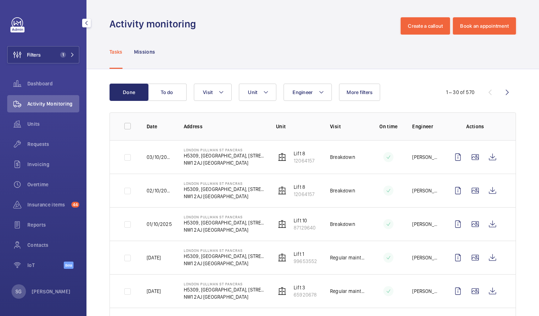
click at [365, 191] on td at bounding box center [383, 191] width 36 height 34
click at [489, 193] on wm-front-icon-button at bounding box center [492, 190] width 17 height 17
click at [451, 159] on wm-front-icon-button at bounding box center [457, 156] width 17 height 17
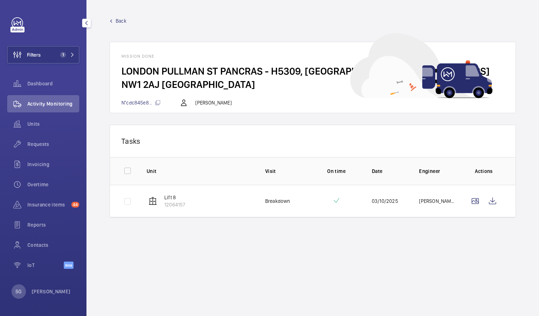
click at [117, 20] on span "Back" at bounding box center [121, 20] width 11 height 7
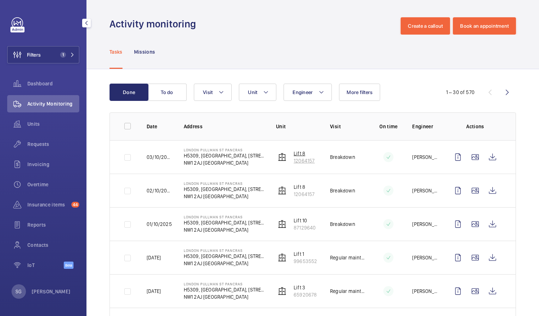
click at [303, 160] on p "12064157" at bounding box center [304, 160] width 21 height 7
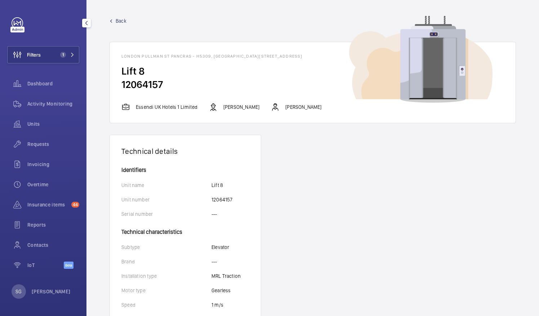
click at [125, 18] on span "Back" at bounding box center [121, 20] width 11 height 7
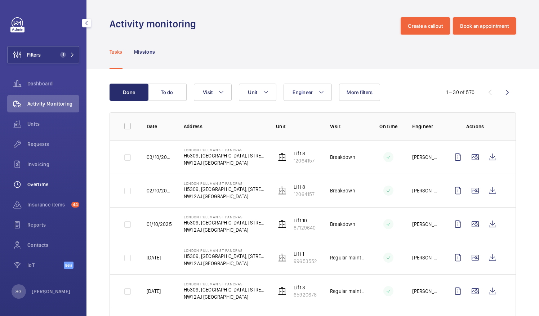
click at [38, 188] on span "Overtime" at bounding box center [53, 184] width 52 height 7
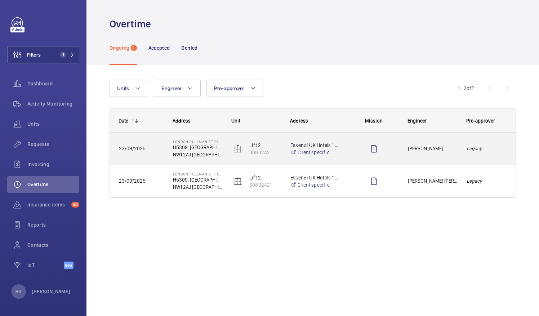
click at [352, 147] on div "Press SPACE to select this row." at bounding box center [373, 149] width 49 height 18
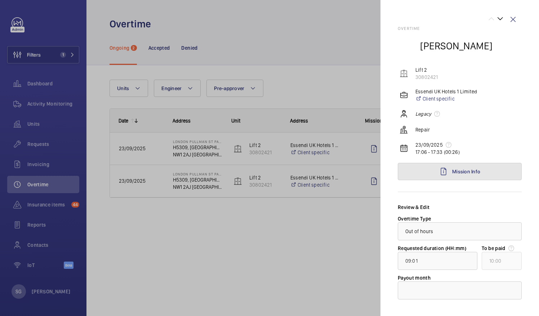
click at [505, 168] on link "Mission Info" at bounding box center [460, 171] width 124 height 17
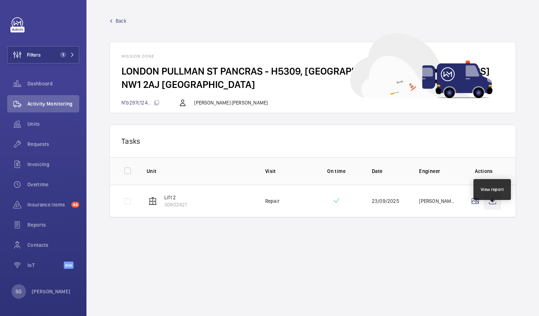
click at [487, 210] on wm-front-icon-button at bounding box center [492, 200] width 17 height 17
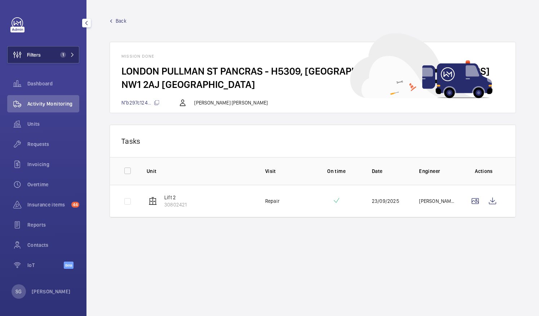
click at [45, 55] on button "Filters 1" at bounding box center [43, 54] width 72 height 17
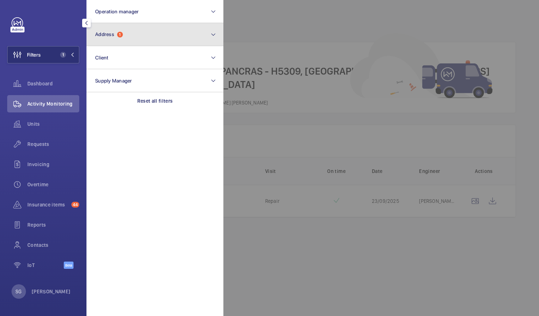
click at [133, 33] on button "Address 1" at bounding box center [154, 34] width 137 height 23
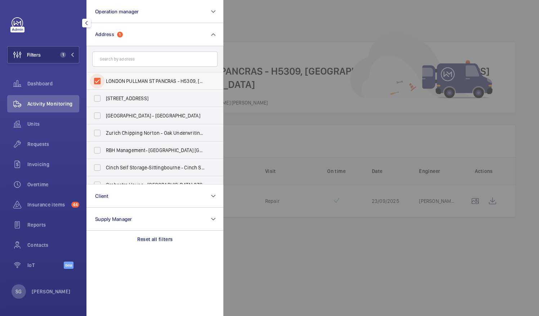
click at [99, 80] on input "LONDON PULLMAN ST PANCRAS - H5309, [GEOGRAPHIC_DATA], [STREET_ADDRESS]" at bounding box center [97, 81] width 14 height 14
checkbox input "false"
click at [122, 66] on input "text" at bounding box center [154, 59] width 125 height 15
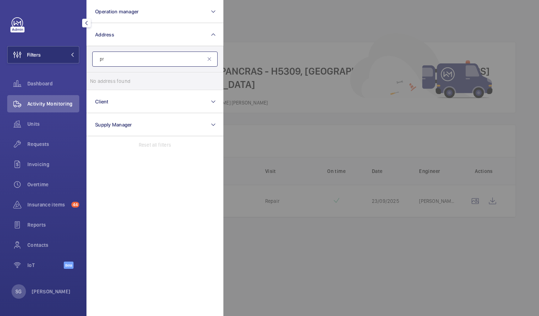
type input "p"
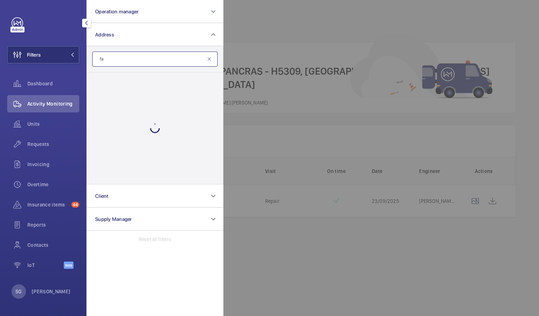
type input "f"
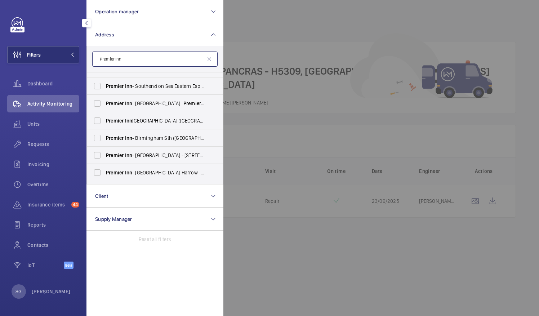
scroll to position [442, 0]
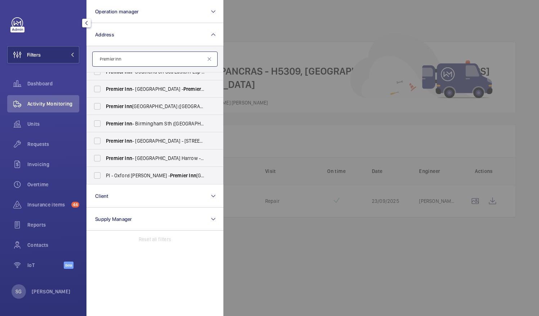
type input "Premier Inn"
